Goal: Communication & Community: Answer question/provide support

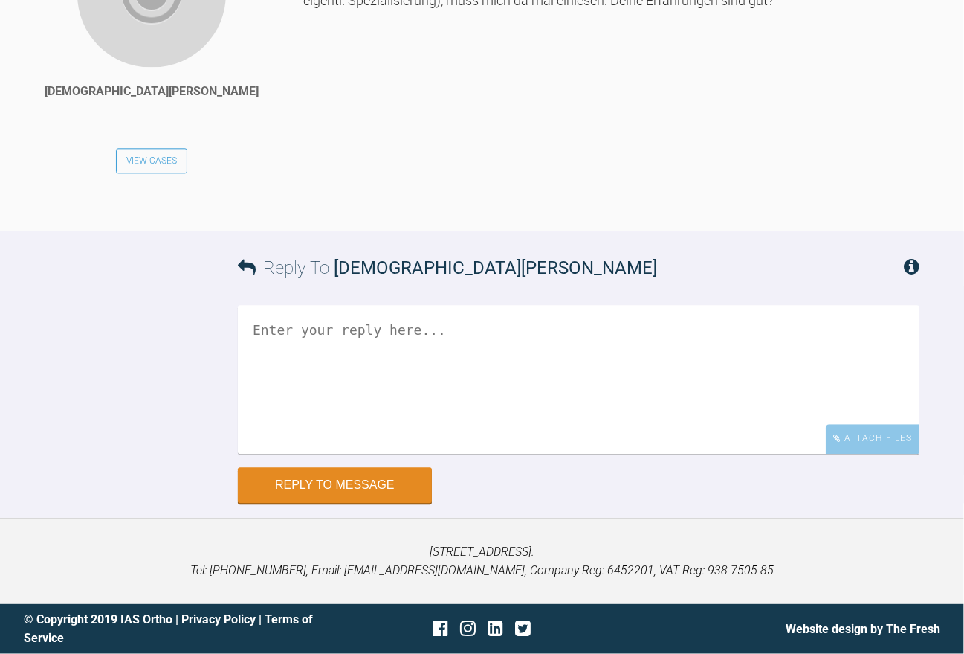
scroll to position [8712, 0]
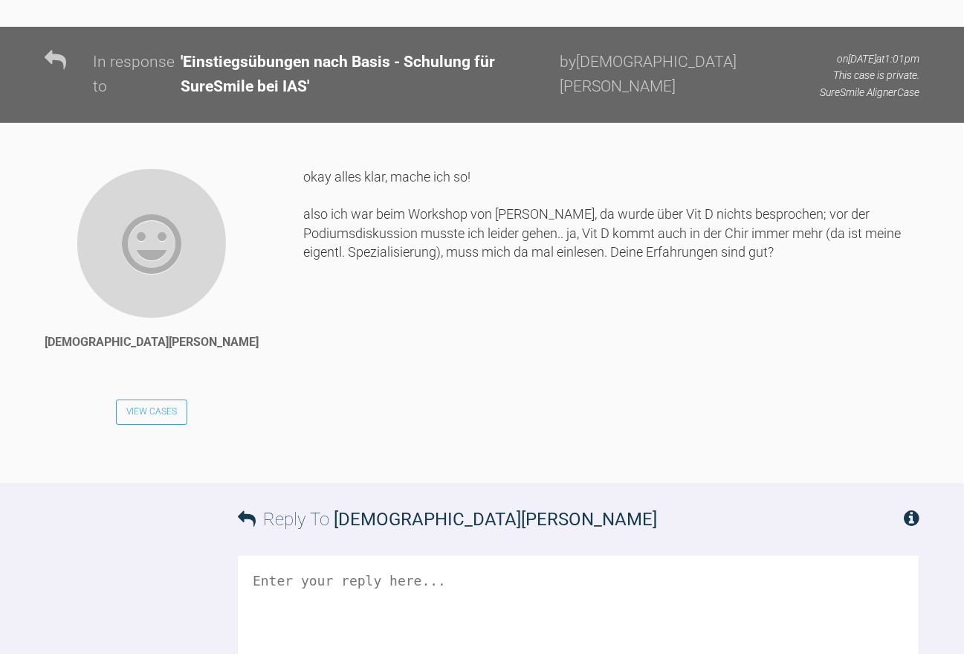
click at [334, 555] on textarea at bounding box center [579, 629] width 682 height 149
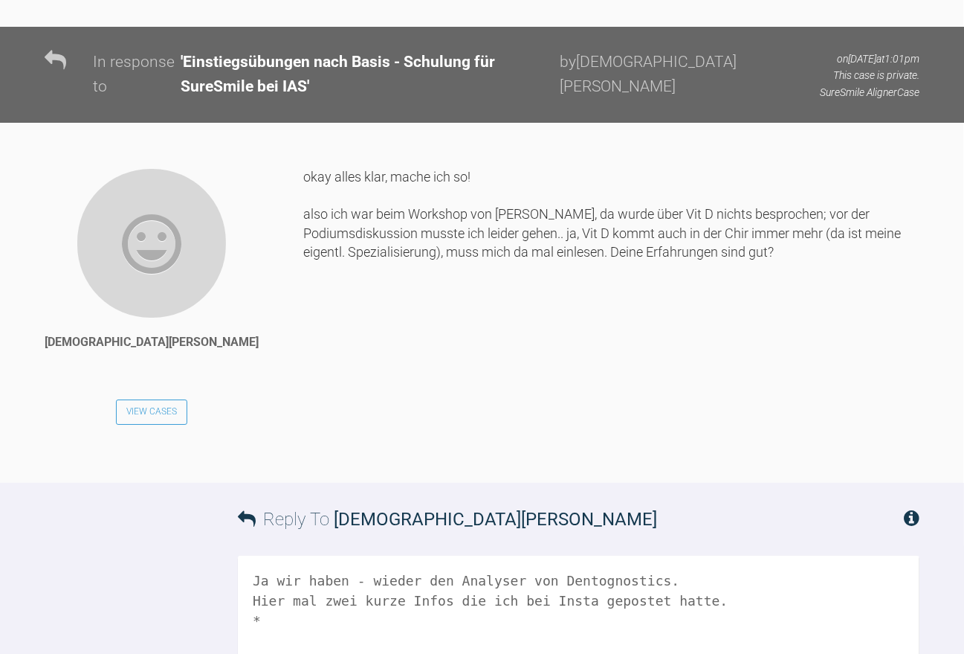
type textarea "Ja wir haben - wieder den Analyser von Dentognostics. Hier mal zwei kurze Infos…"
click at [297, 555] on textarea "Ja wir haben - wieder den Analyser von Dentognostics. Hier mal zwei kurze Infos…" at bounding box center [579, 629] width 682 height 149
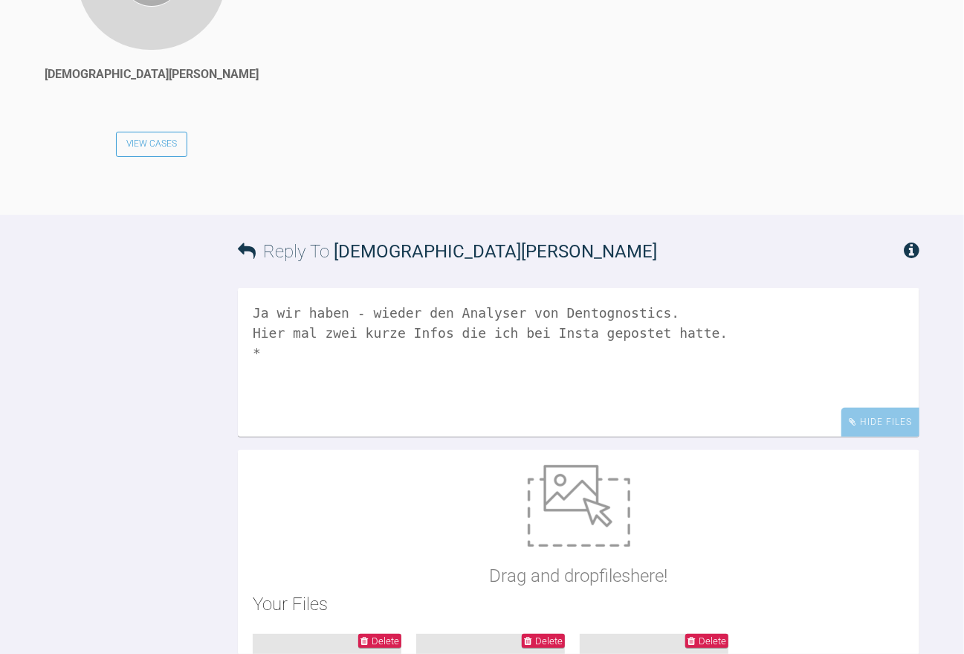
scroll to position [9203, 0]
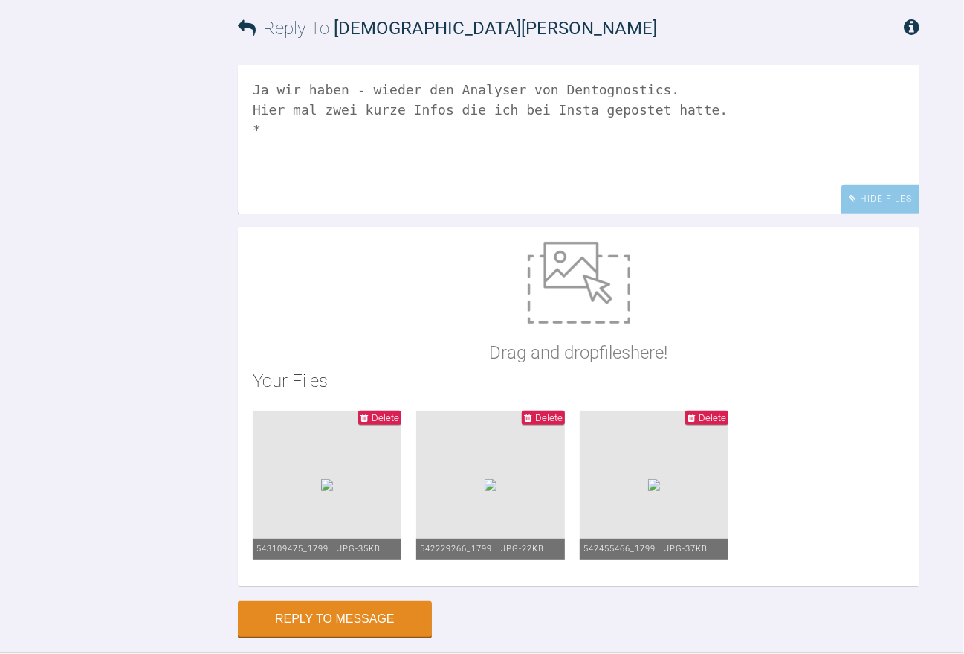
click at [519, 462] on ul "Delete 543109475_1799….jpg - 35KB Delete 542229266_1799….jpg - 22KB Delete 5424…" at bounding box center [579, 490] width 652 height 161
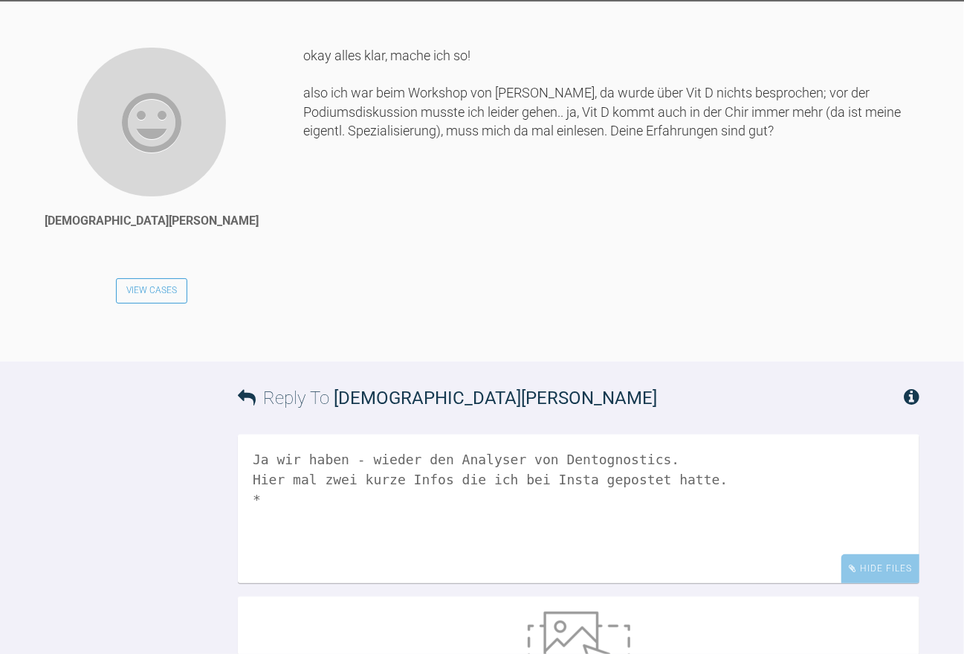
scroll to position [8831, 0]
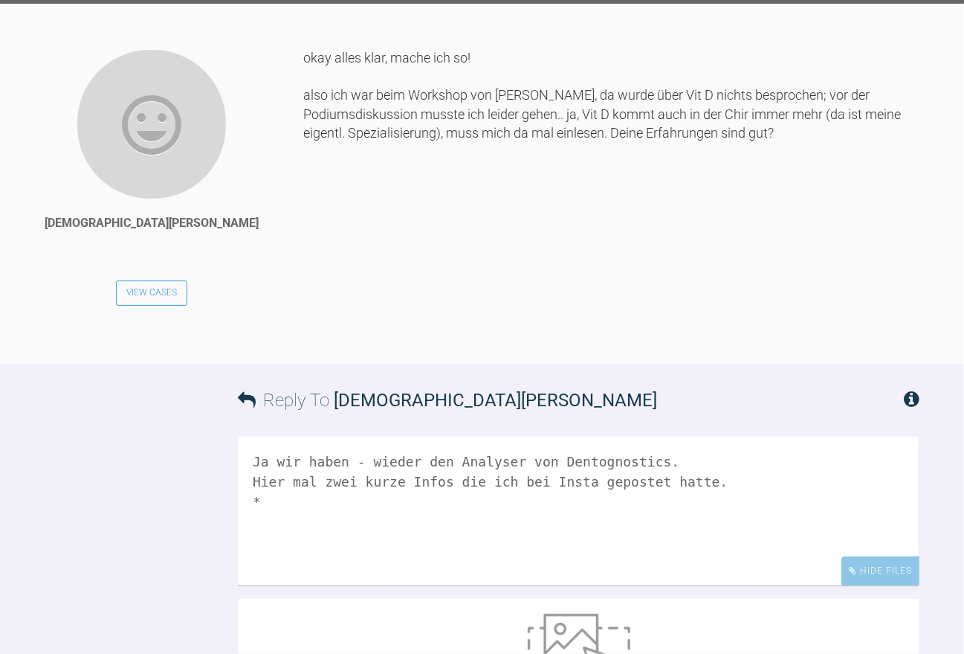
click at [268, 436] on textarea "Ja wir haben - wieder den Analyser von Dentognostics. Hier mal zwei kurze Infos…" at bounding box center [579, 510] width 682 height 149
paste textarea "Lor ipsumd si ametco Adipi Elitsed D Eiusmo te incidid utlabor Etdol Magn Aliqu…"
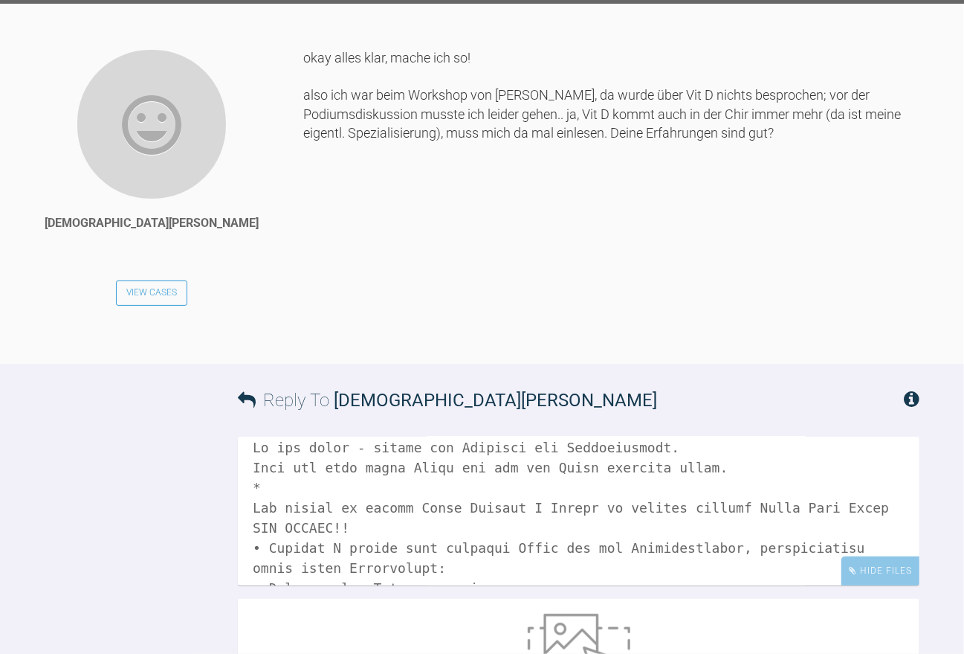
scroll to position [0, 0]
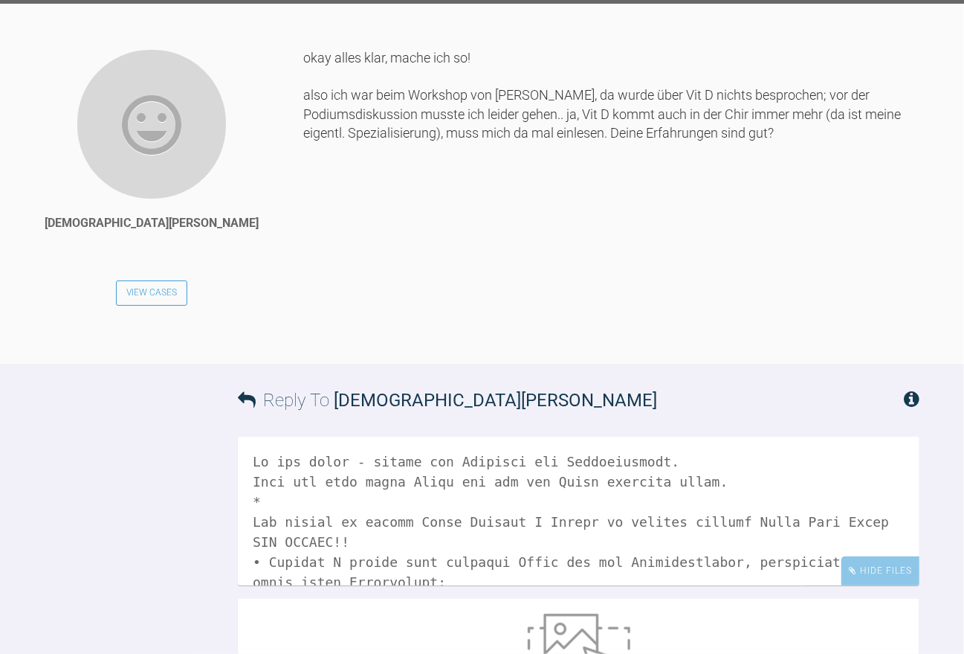
drag, startPoint x: 384, startPoint y: 290, endPoint x: 233, endPoint y: 288, distance: 150.9
click at [238, 436] on textarea at bounding box center [579, 510] width 682 height 149
drag, startPoint x: 836, startPoint y: 278, endPoint x: 248, endPoint y: 274, distance: 588.2
click at [248, 436] on textarea at bounding box center [579, 510] width 682 height 149
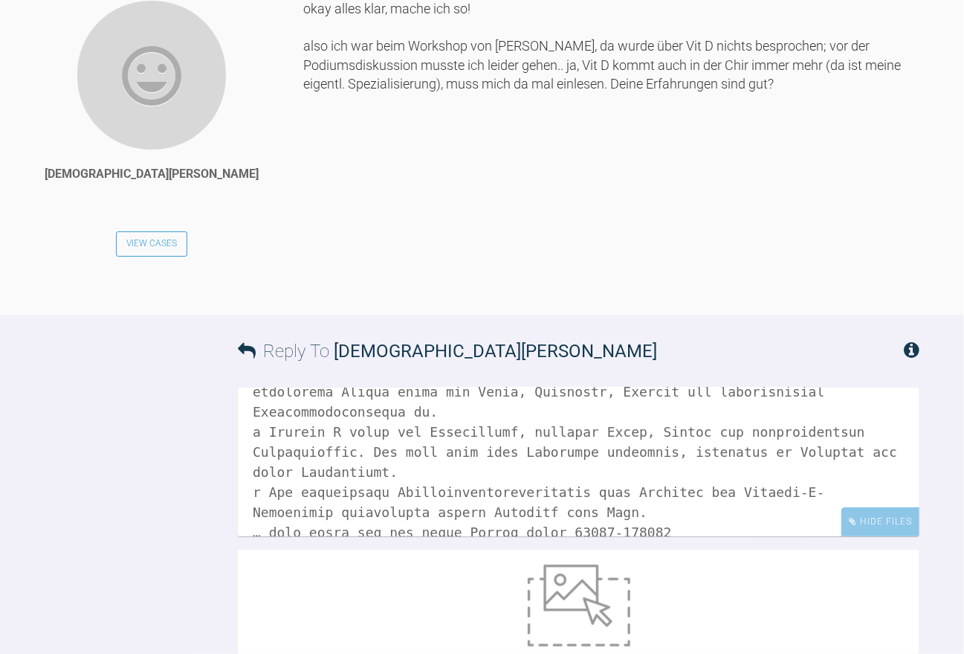
scroll to position [8980, 0]
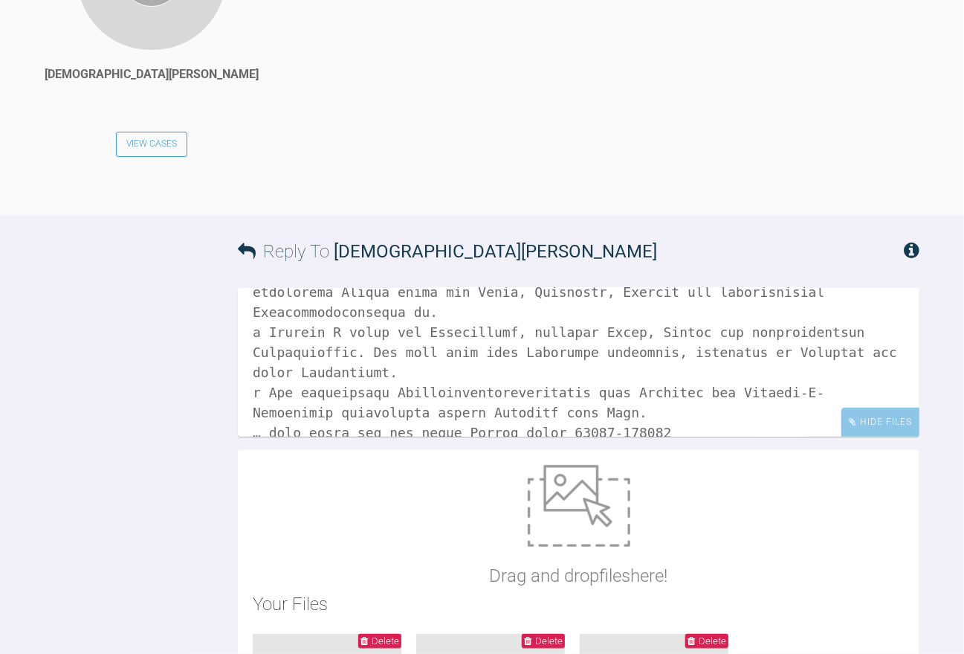
click at [657, 288] on textarea at bounding box center [579, 362] width 682 height 149
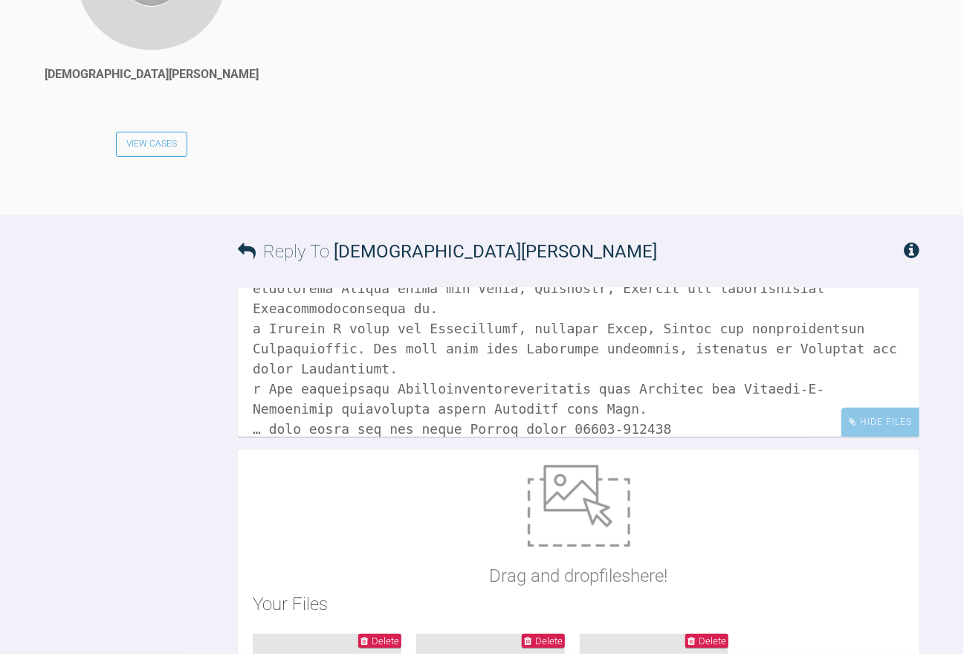
scroll to position [427, 0]
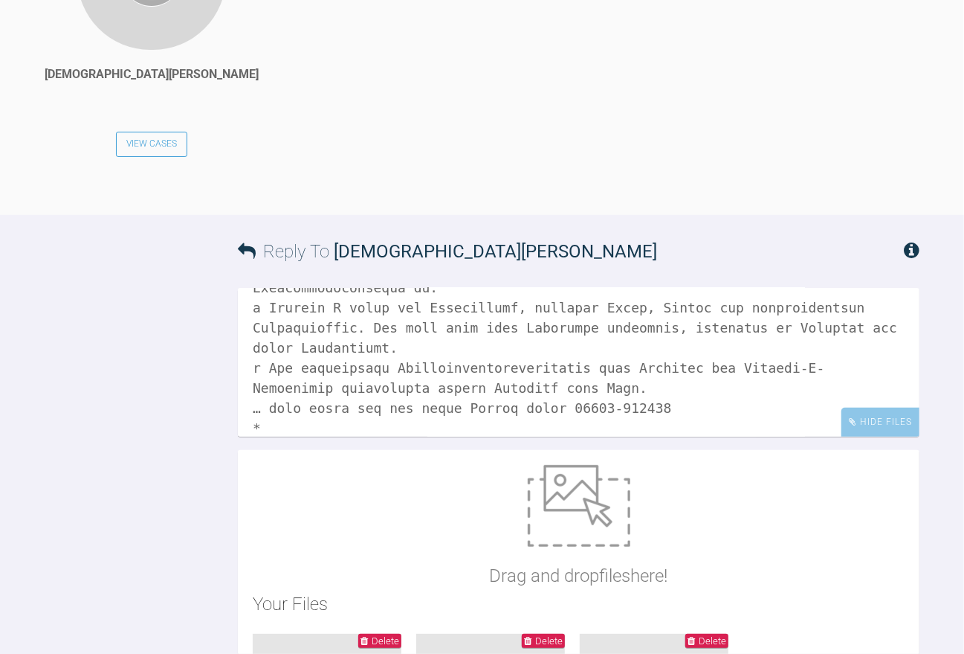
click at [267, 288] on textarea at bounding box center [579, 362] width 682 height 149
paste textarea "Lor ipsumd si ametco Adipi Elitseddoeiusmodt iNCI-0 ut Laboreet do magnaal enim…"
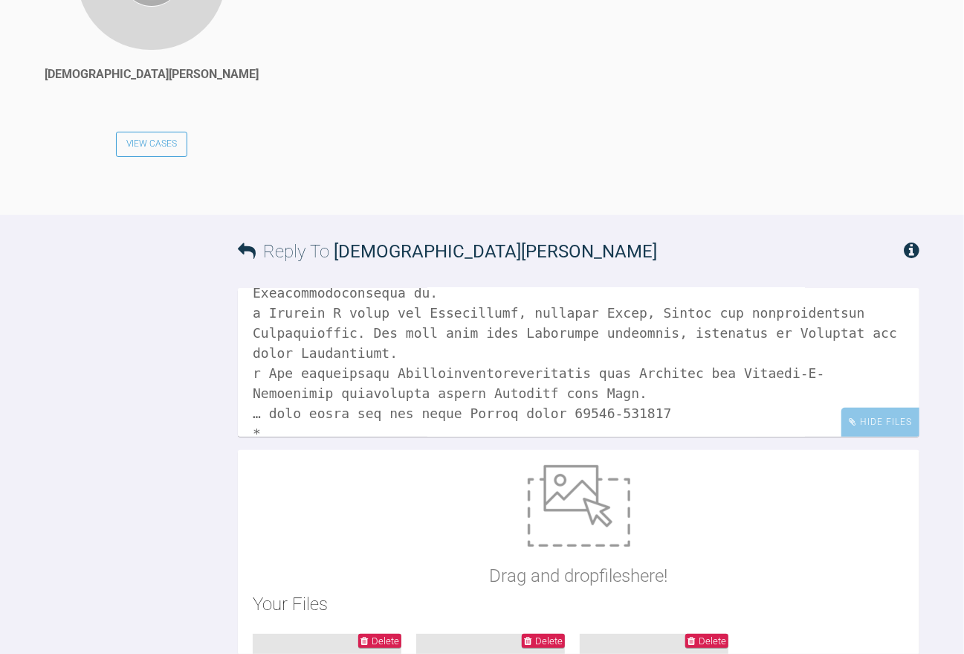
scroll to position [496, 0]
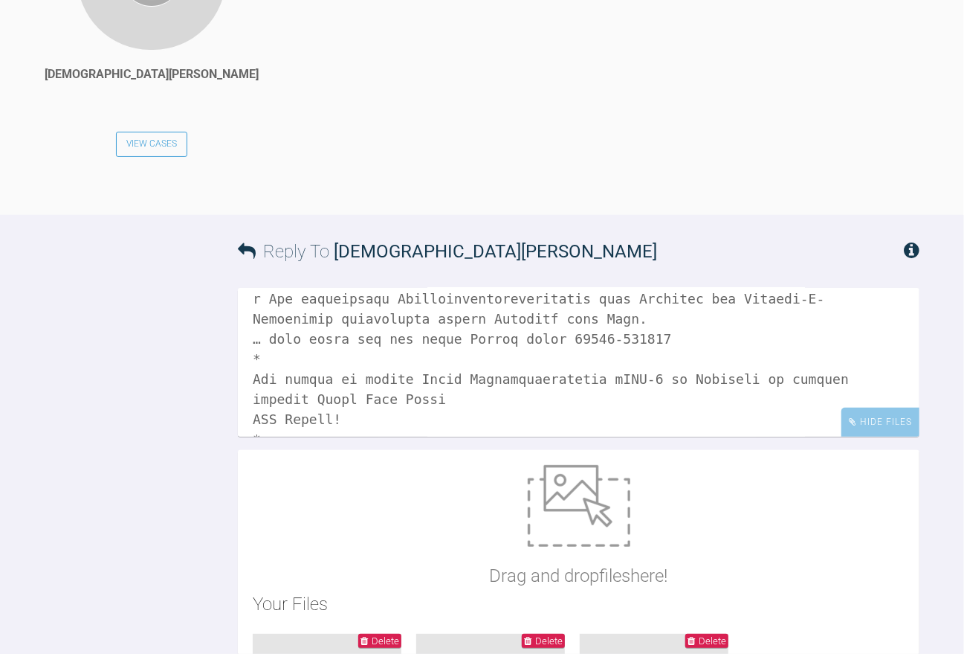
drag, startPoint x: 345, startPoint y: 144, endPoint x: 214, endPoint y: 144, distance: 130.9
click at [214, 215] on div "Reply To [PERSON_NAME] Hide Files Drag and drop files here! Your Files Delete 5…" at bounding box center [482, 537] width 964 height 645
click at [286, 288] on textarea at bounding box center [579, 362] width 682 height 149
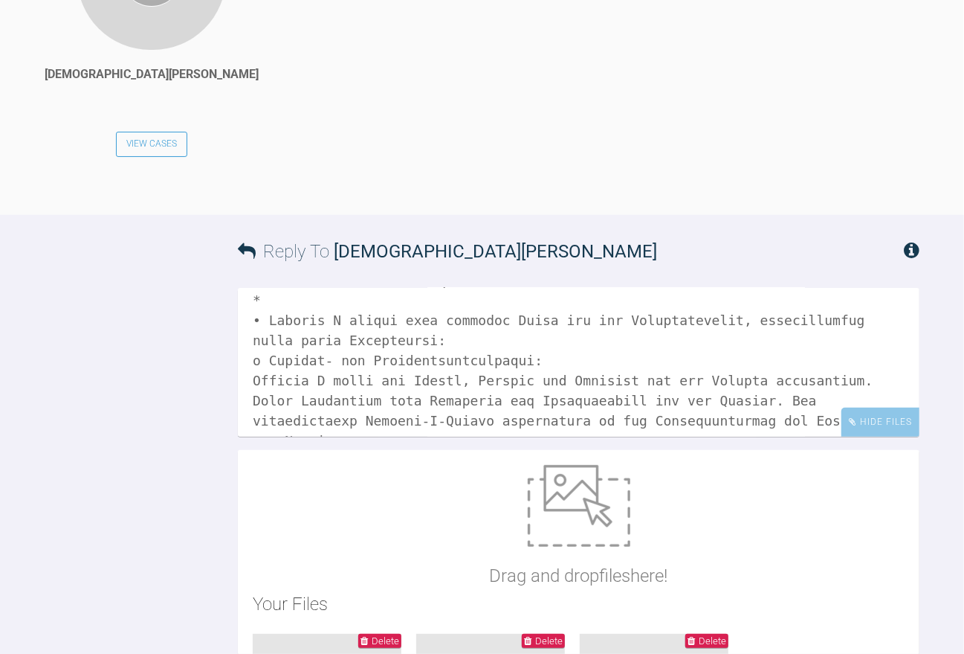
scroll to position [0, 0]
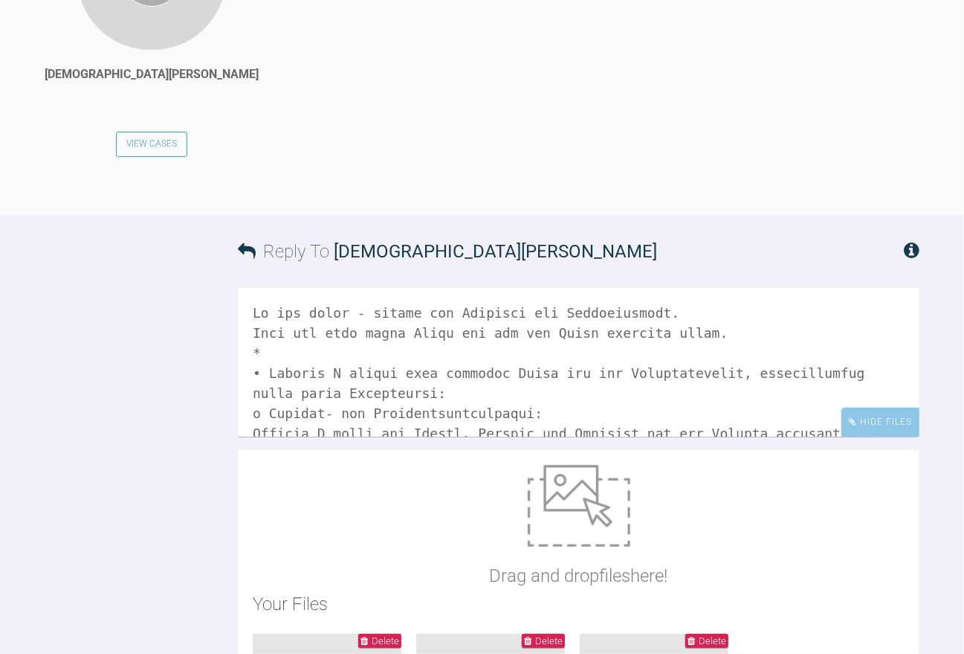
click at [318, 288] on textarea at bounding box center [579, 362] width 682 height 149
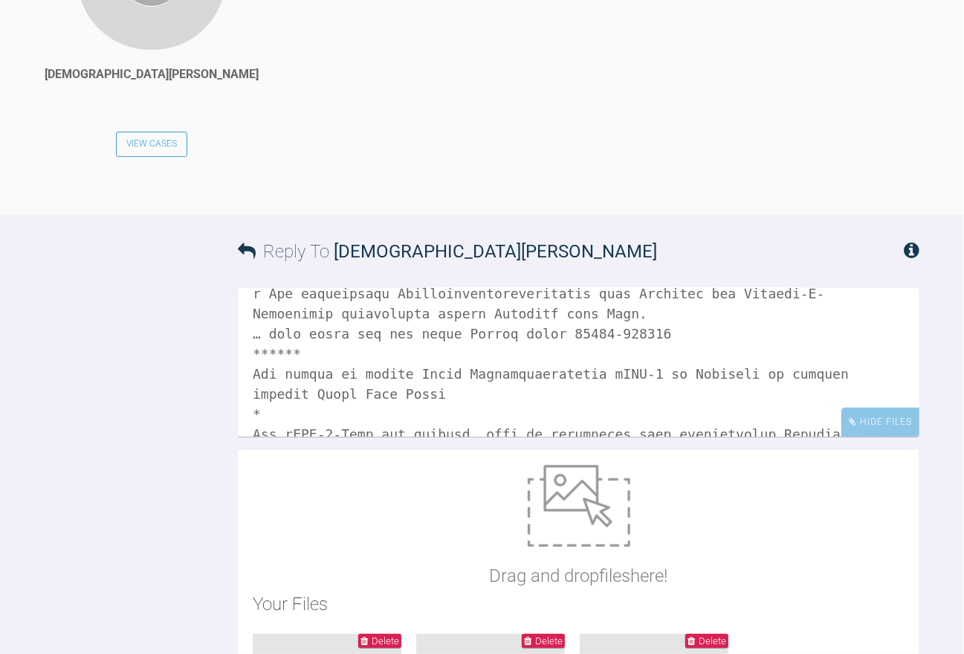
scroll to position [520, 0]
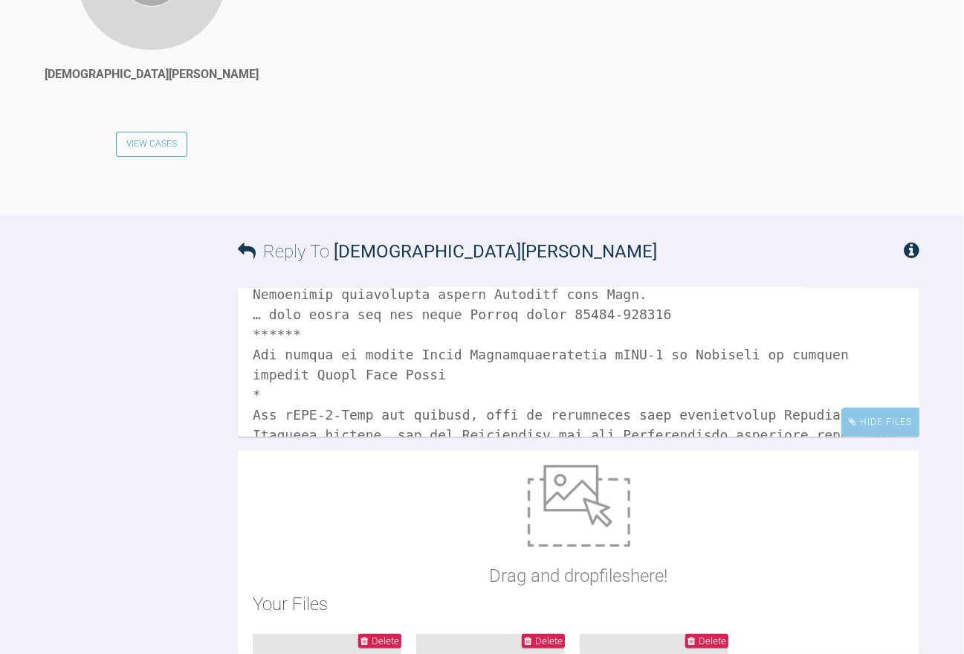
click at [661, 288] on textarea at bounding box center [579, 362] width 682 height 149
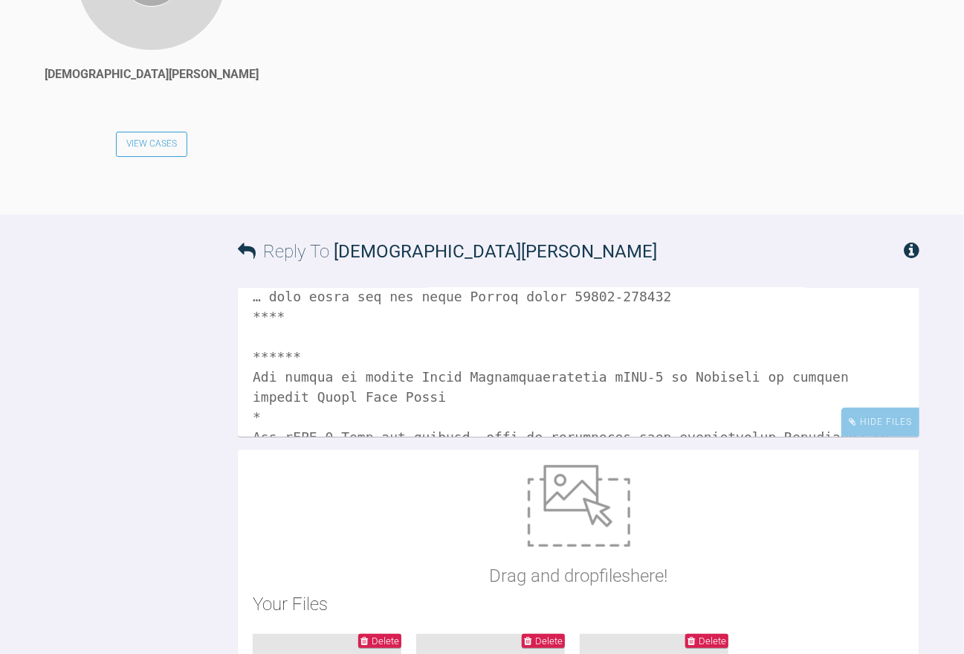
scroll to position [558, 0]
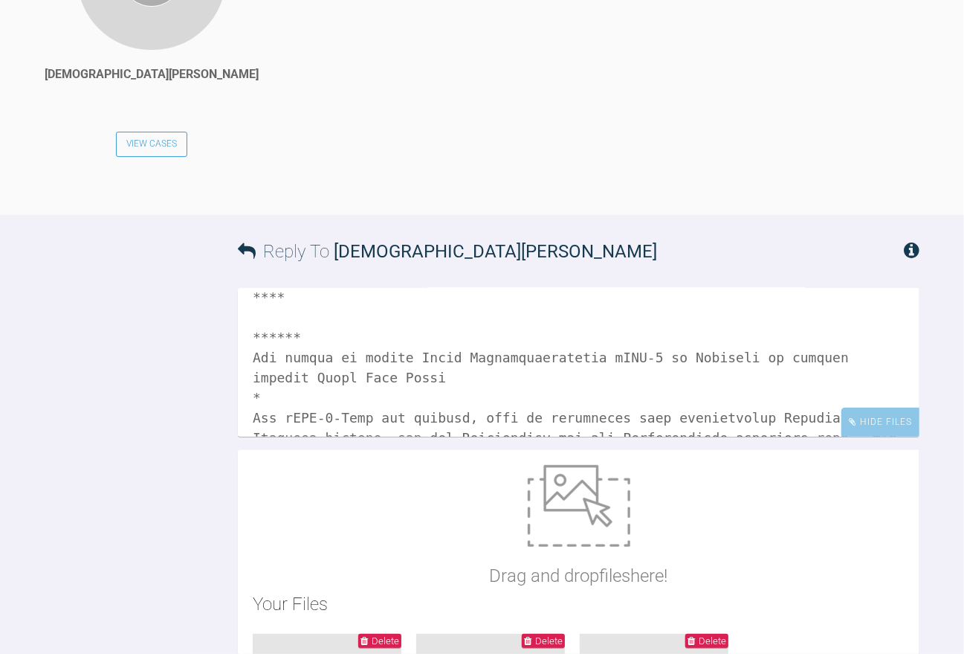
paste textarea "* [MEDICAL_DATA] Test Wir können ab sofort in der Praxis mit diesem Mini-Labor …"
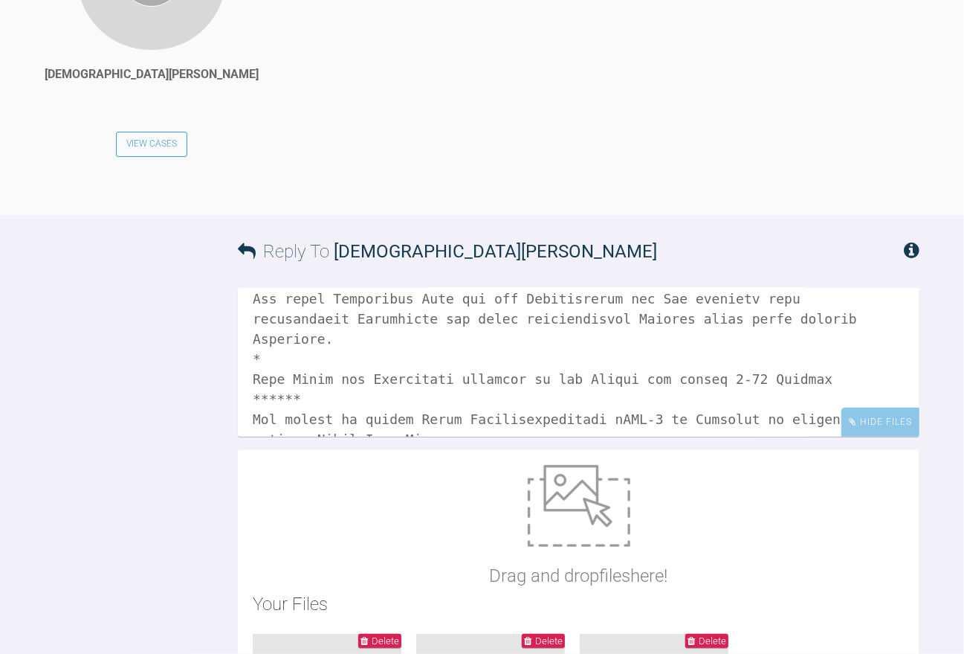
scroll to position [604, 0]
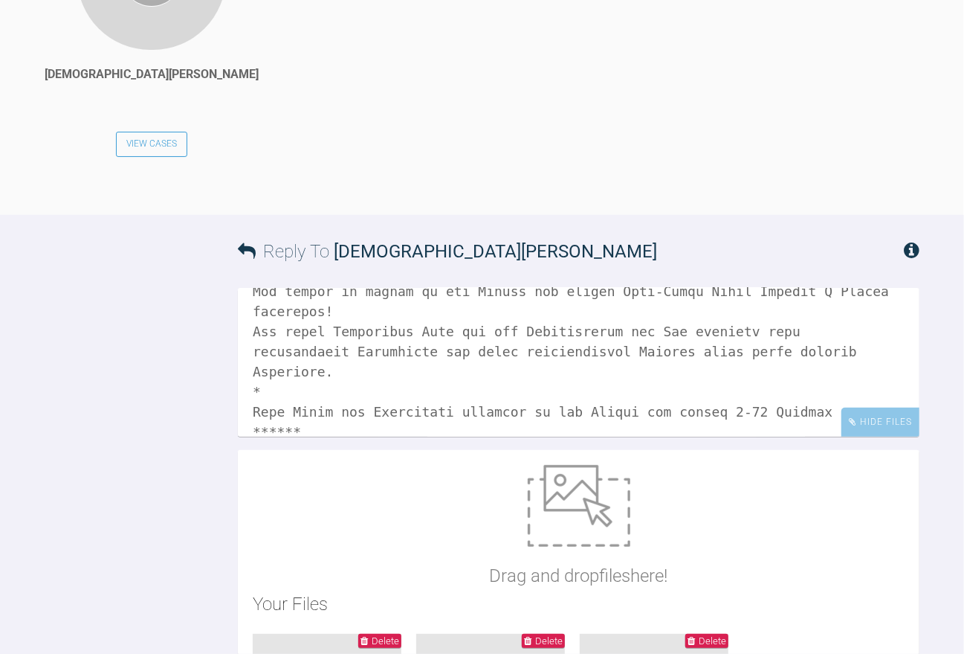
drag, startPoint x: 327, startPoint y: 104, endPoint x: 215, endPoint y: 88, distance: 113.4
click at [219, 215] on div "Reply To [PERSON_NAME] Hide Files Drag and drop files here! Your Files Delete 5…" at bounding box center [482, 537] width 964 height 645
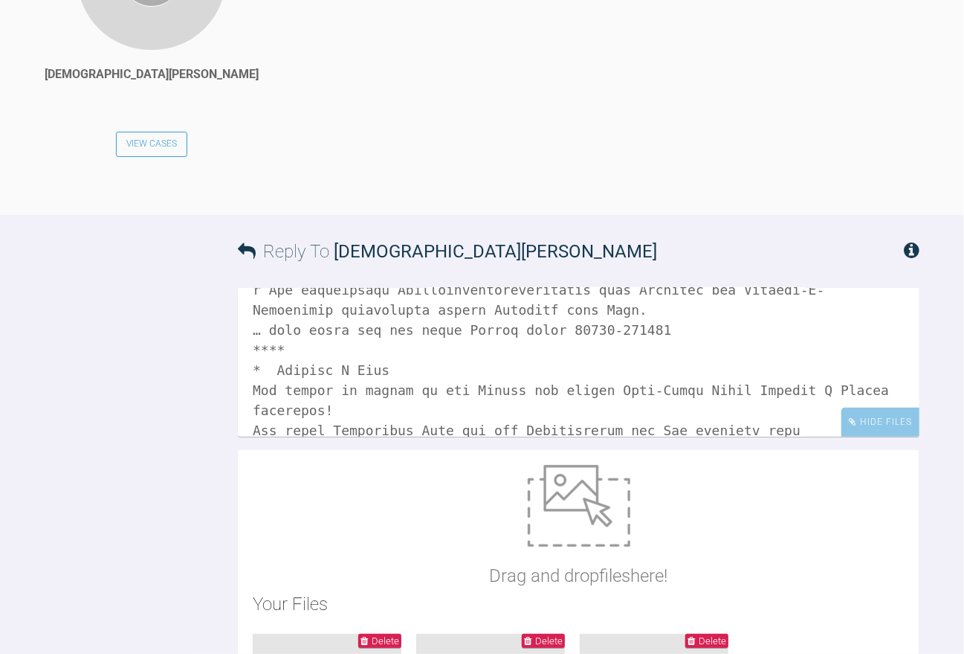
scroll to position [529, 0]
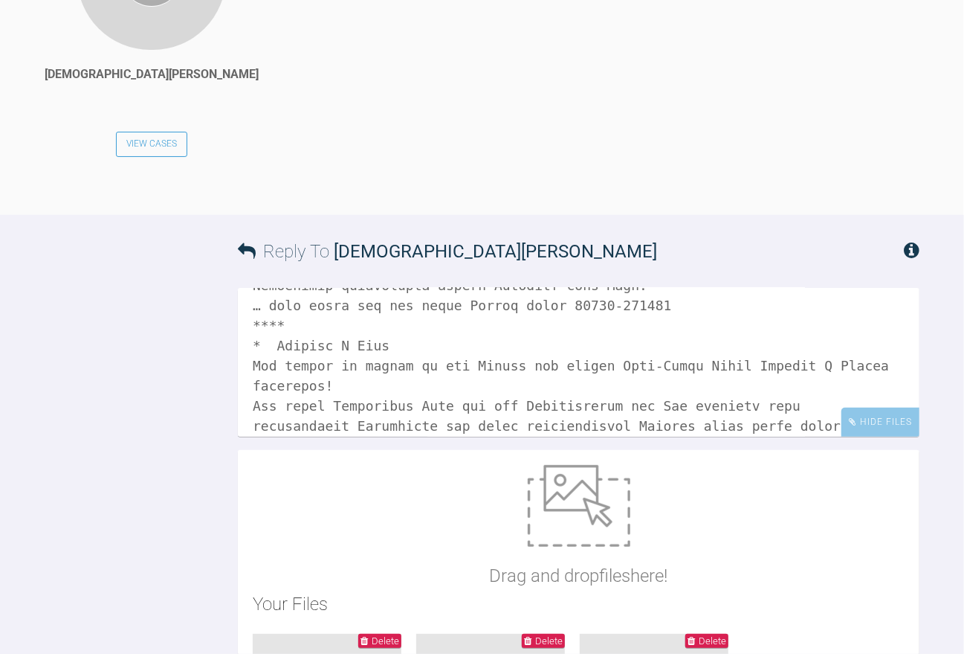
drag, startPoint x: 417, startPoint y: 74, endPoint x: 274, endPoint y: 74, distance: 142.8
click at [274, 288] on textarea at bounding box center [579, 362] width 682 height 149
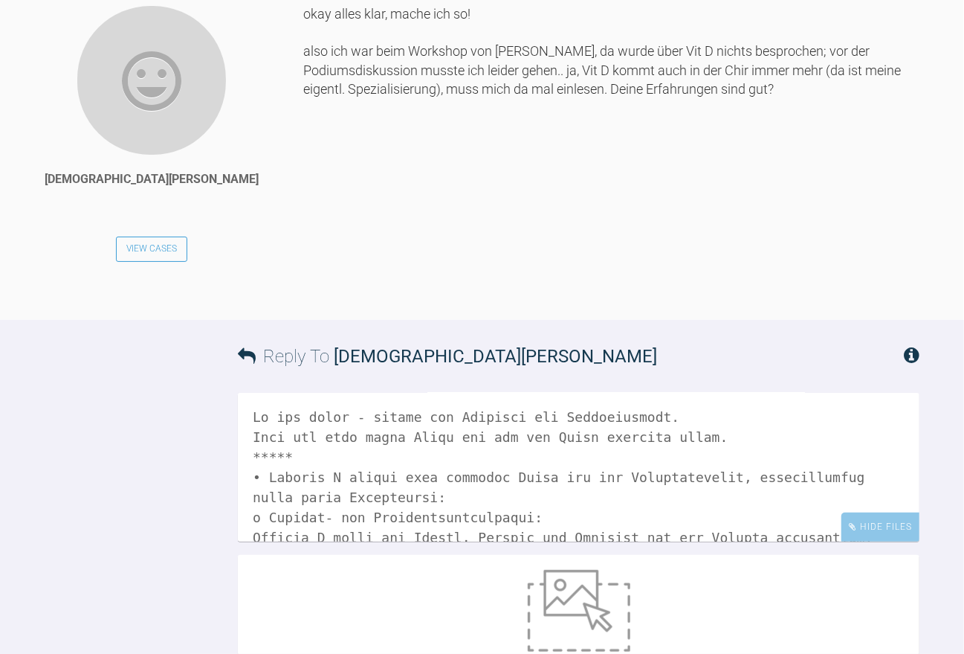
scroll to position [0, 0]
click at [701, 393] on textarea at bounding box center [579, 467] width 682 height 149
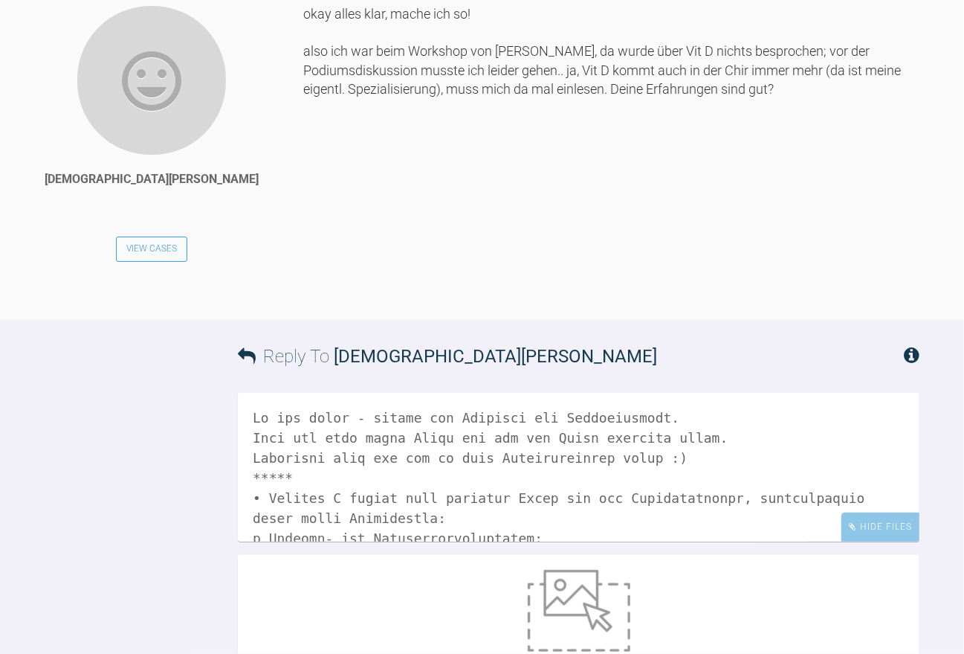
click at [442, 393] on textarea at bounding box center [579, 467] width 682 height 149
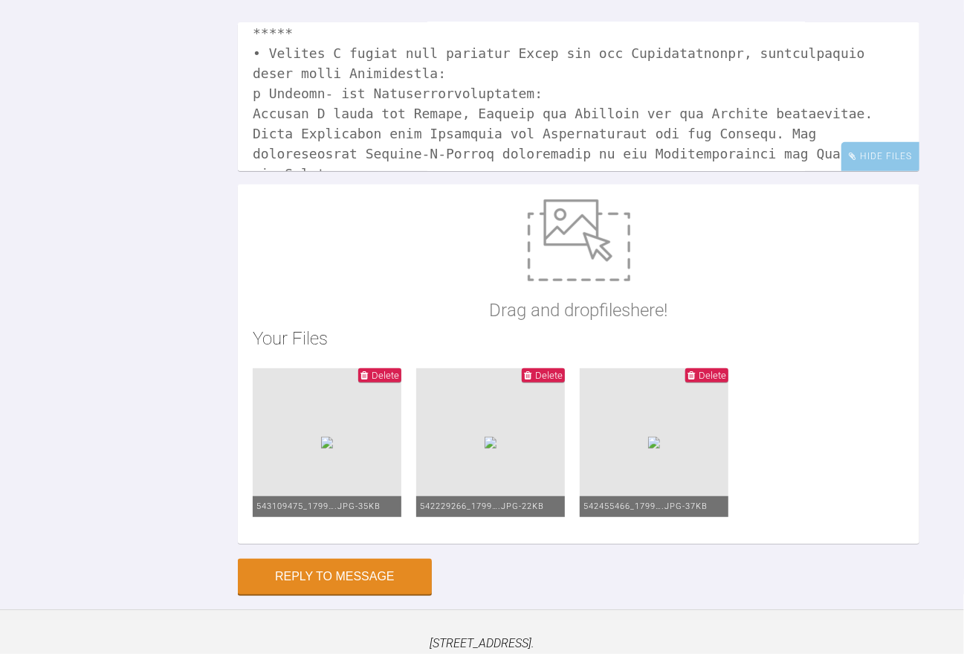
scroll to position [9247, 0]
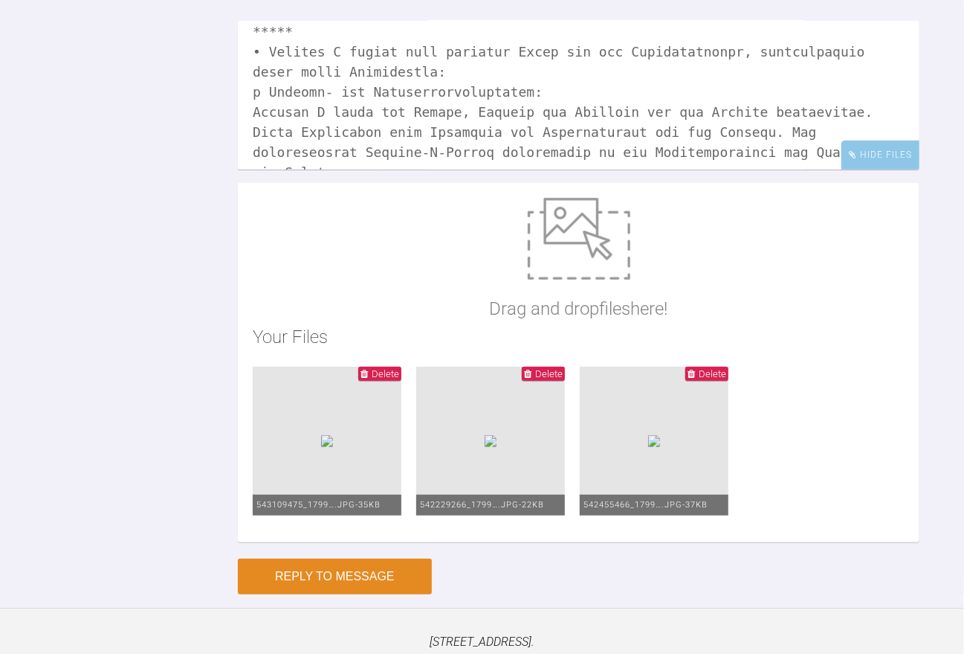
type textarea "Lo ips dolor - sitame con Adipi-Elitsedd eiu Temporincidid. Utla etd magn aliqu…"
click at [306, 558] on button "Reply to Message" at bounding box center [335, 576] width 194 height 36
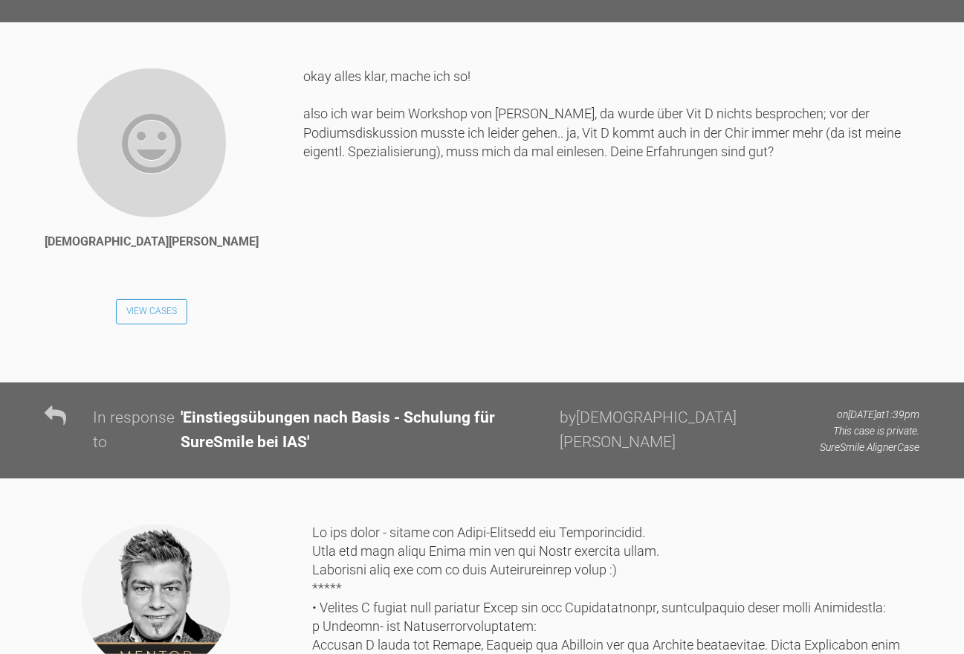
scroll to position [8760, 0]
